Goal: Find contact information: Find contact information

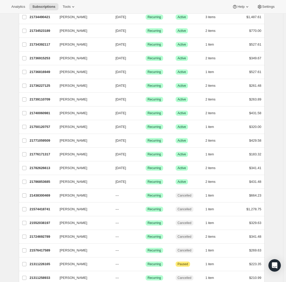
scroll to position [259, 0]
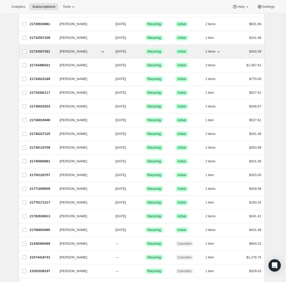
click at [75, 51] on span "[PERSON_NAME]" at bounding box center [74, 51] width 28 height 5
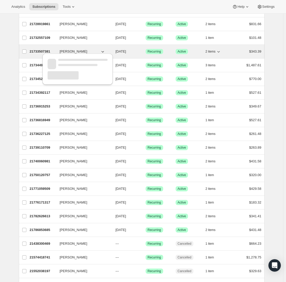
click at [72, 50] on span "[PERSON_NAME]" at bounding box center [74, 51] width 28 height 5
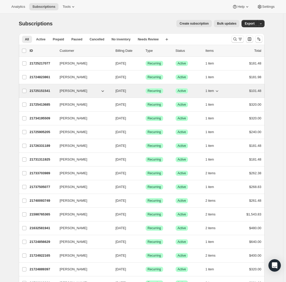
click at [69, 90] on span "[PERSON_NAME]" at bounding box center [74, 90] width 28 height 5
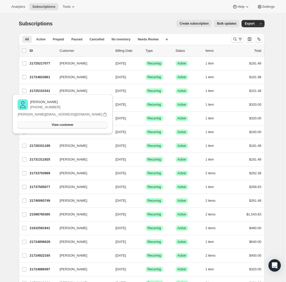
click at [76, 127] on button "View customer" at bounding box center [63, 124] width 90 height 7
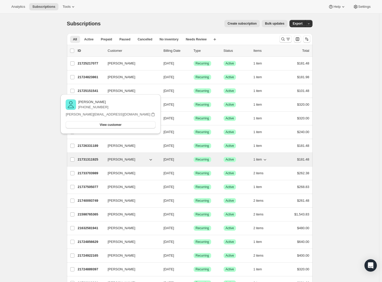
click at [123, 159] on span "[PERSON_NAME]" at bounding box center [122, 159] width 28 height 5
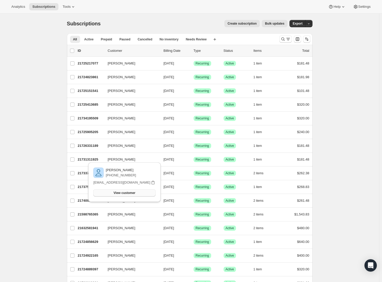
click at [125, 192] on span "View customer" at bounding box center [125, 193] width 22 height 4
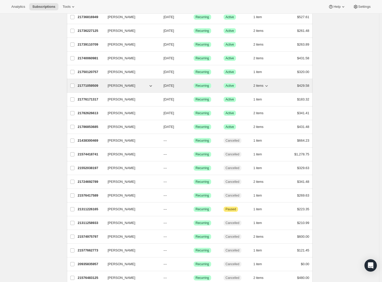
scroll to position [388, 0]
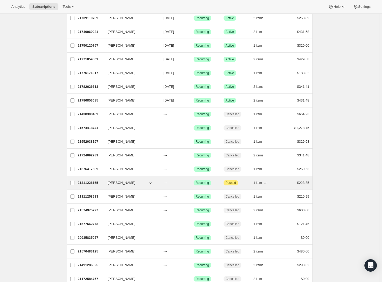
click at [122, 180] on span "[PERSON_NAME]" at bounding box center [122, 182] width 28 height 5
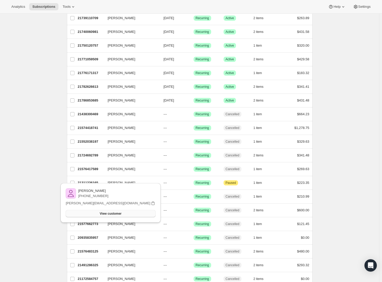
click at [128, 216] on button "View customer" at bounding box center [111, 213] width 90 height 7
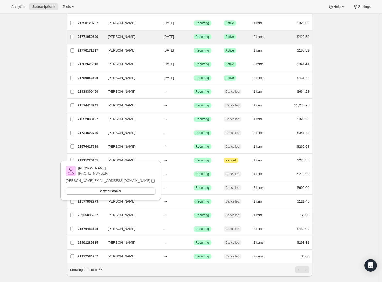
scroll to position [420, 0]
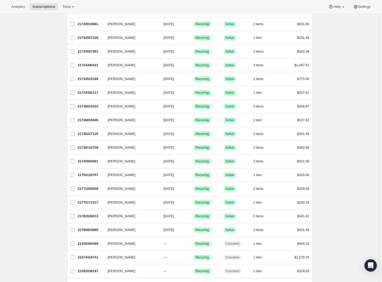
scroll to position [388, 0]
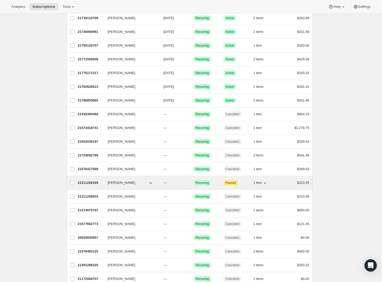
click at [153, 181] on icon "button" at bounding box center [150, 182] width 5 height 5
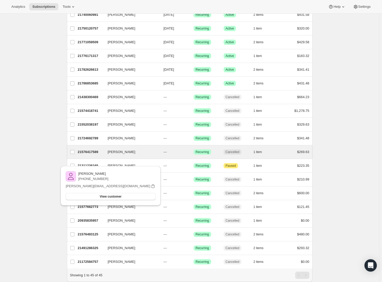
scroll to position [420, 0]
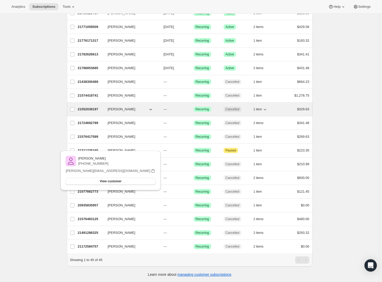
click at [123, 107] on span "[PERSON_NAME]" at bounding box center [122, 109] width 28 height 5
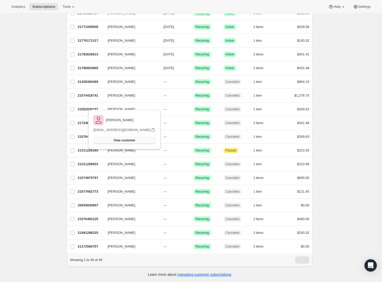
click at [122, 138] on div "[PERSON_NAME] [EMAIL_ADDRESS][DOMAIN_NAME] View customer Email [EMAIL_ADDRESS][…" at bounding box center [124, 129] width 64 height 31
click at [110, 130] on p "[EMAIL_ADDRESS][DOMAIN_NAME]" at bounding box center [121, 129] width 57 height 5
copy div "[EMAIL_ADDRESS][DOMAIN_NAME]"
